Goal: Find specific page/section: Find specific page/section

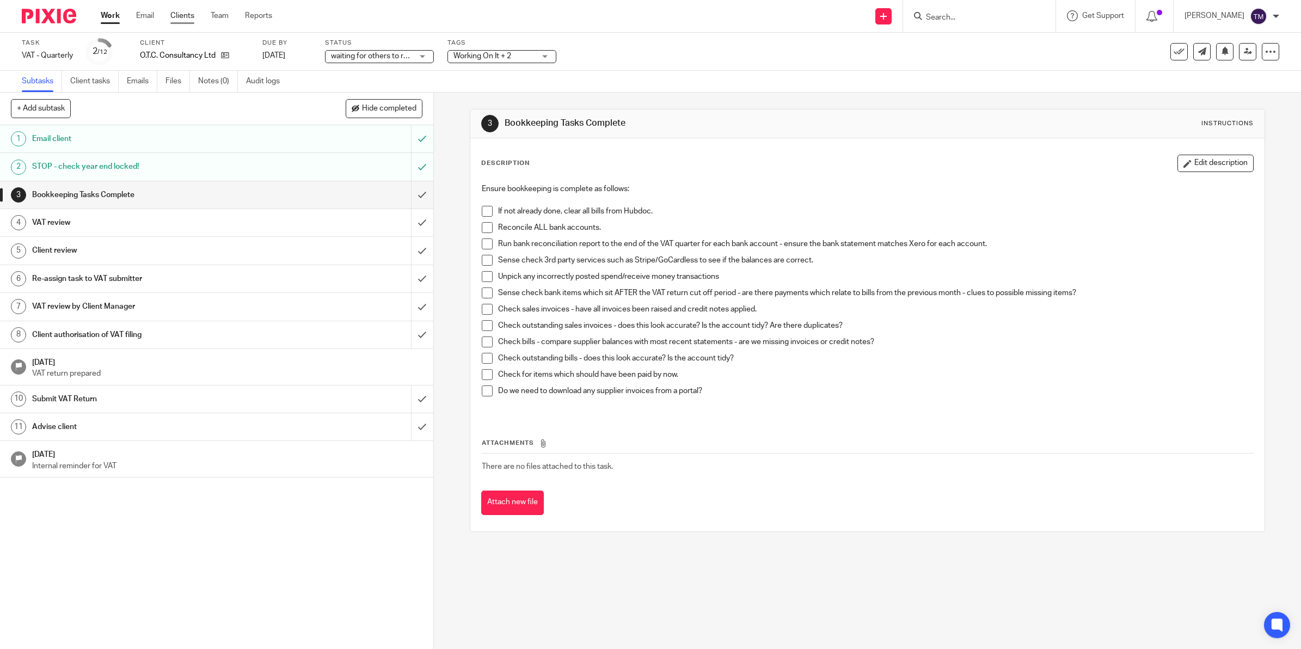
click at [181, 18] on link "Clients" at bounding box center [182, 15] width 24 height 11
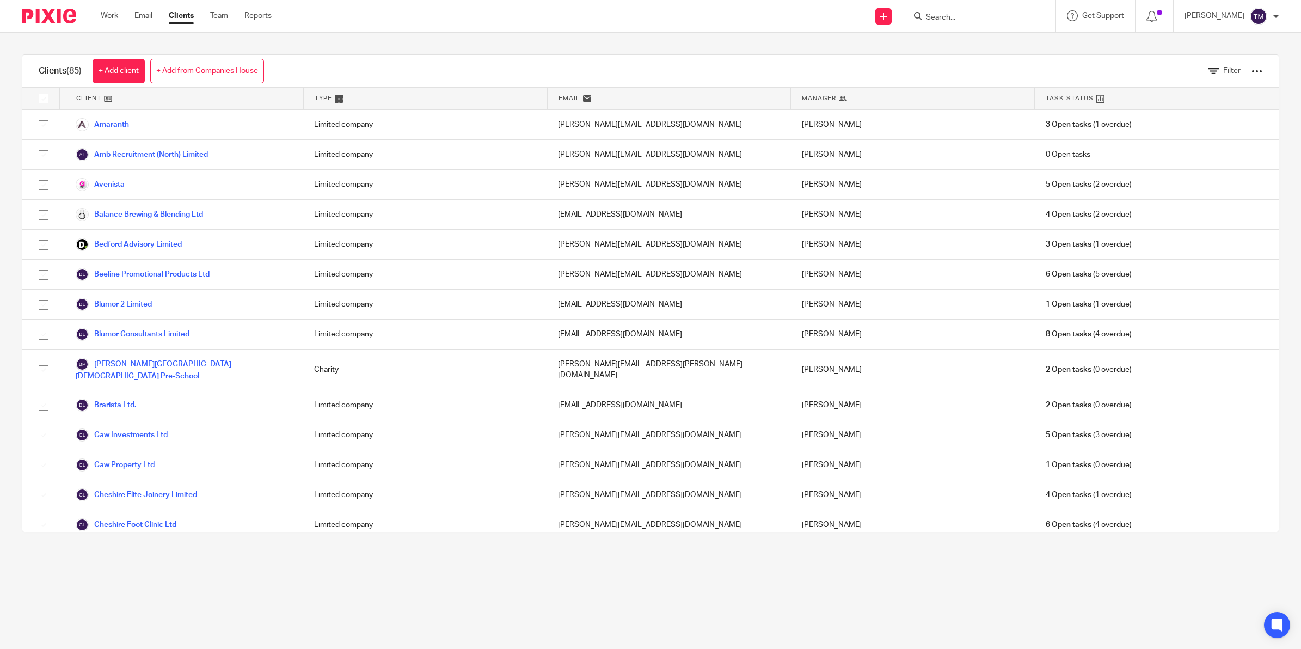
click at [972, 21] on input "Search" at bounding box center [974, 18] width 98 height 10
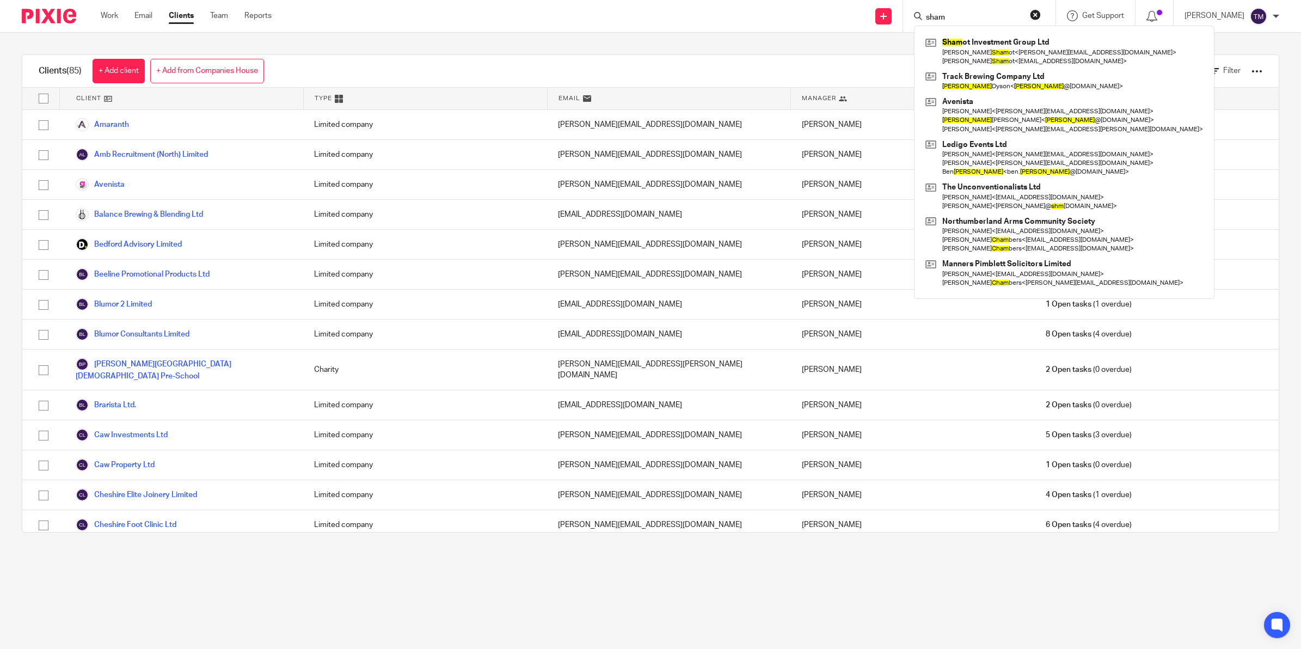
type input "sham"
click button "submit" at bounding box center [0, 0] width 0 height 0
click at [999, 59] on link at bounding box center [1064, 51] width 283 height 34
